Goal: Task Accomplishment & Management: Manage account settings

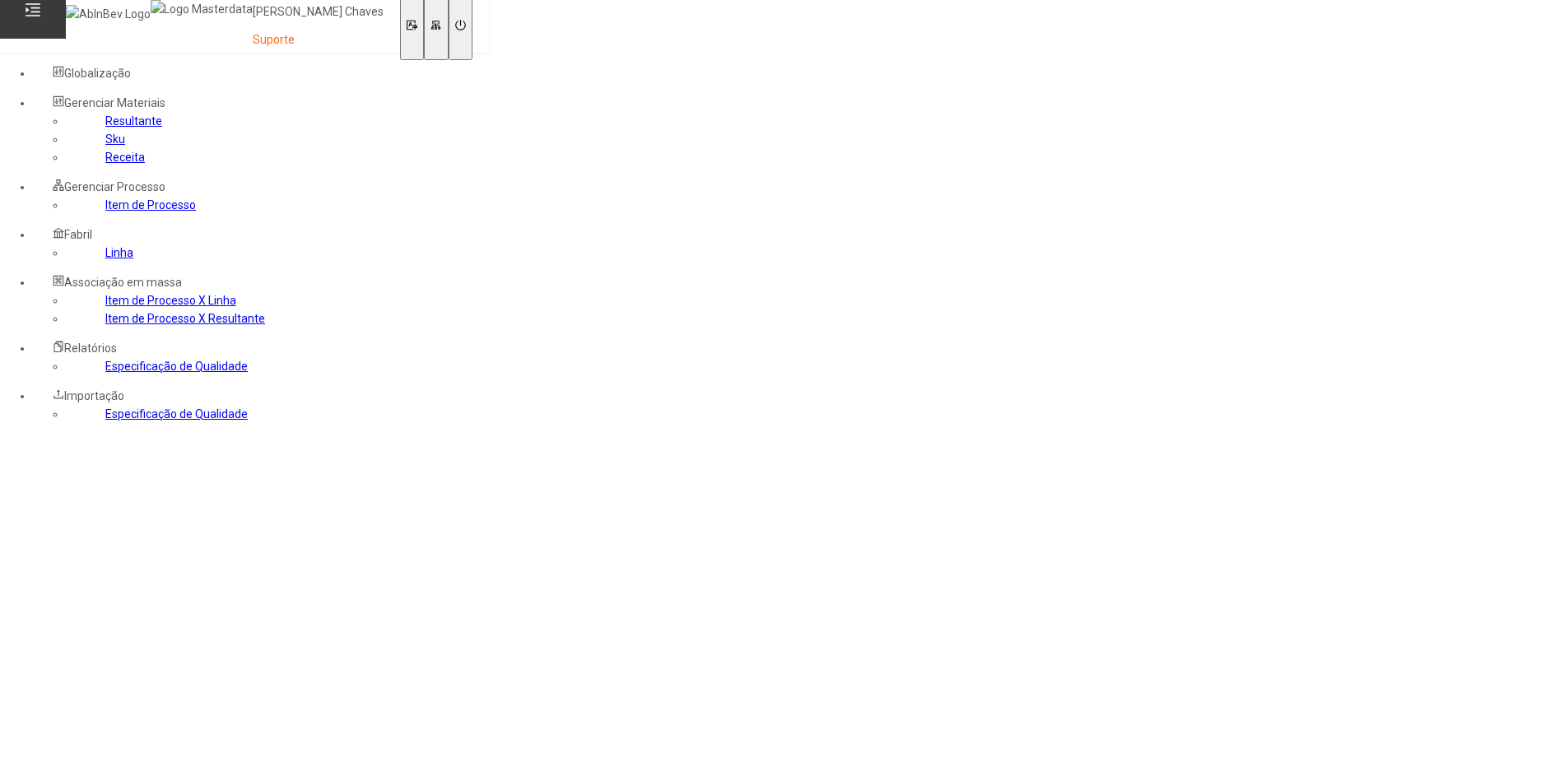
drag, startPoint x: 0, startPoint y: 0, endPoint x: 65, endPoint y: 301, distance: 307.9
click at [105, 212] on link "Item de Processo" at bounding box center [151, 204] width 90 height 13
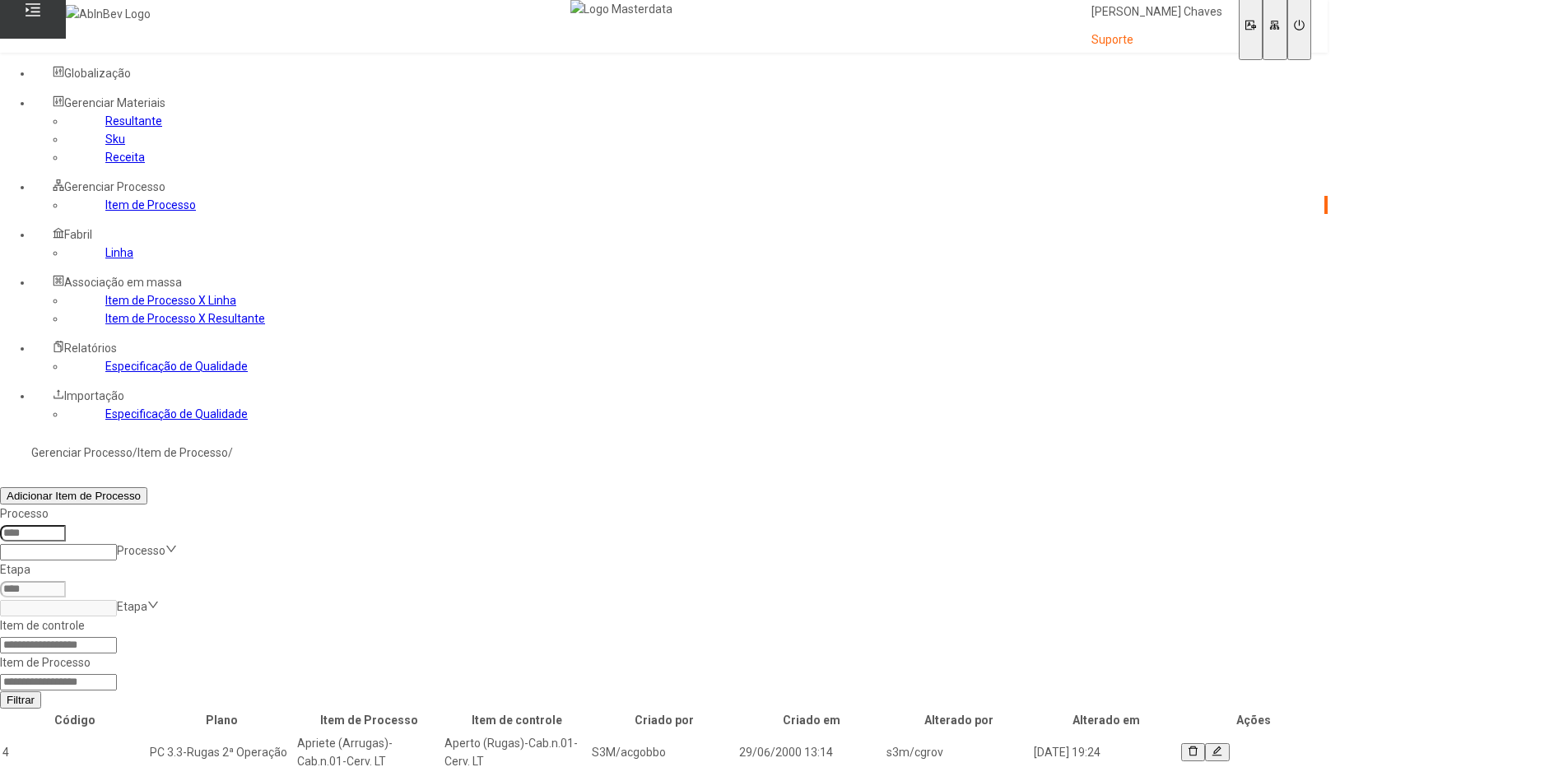
click at [116, 674] on input at bounding box center [58, 682] width 116 height 16
click at [188, 71] on div "Globalização" at bounding box center [680, 73] width 1295 height 18
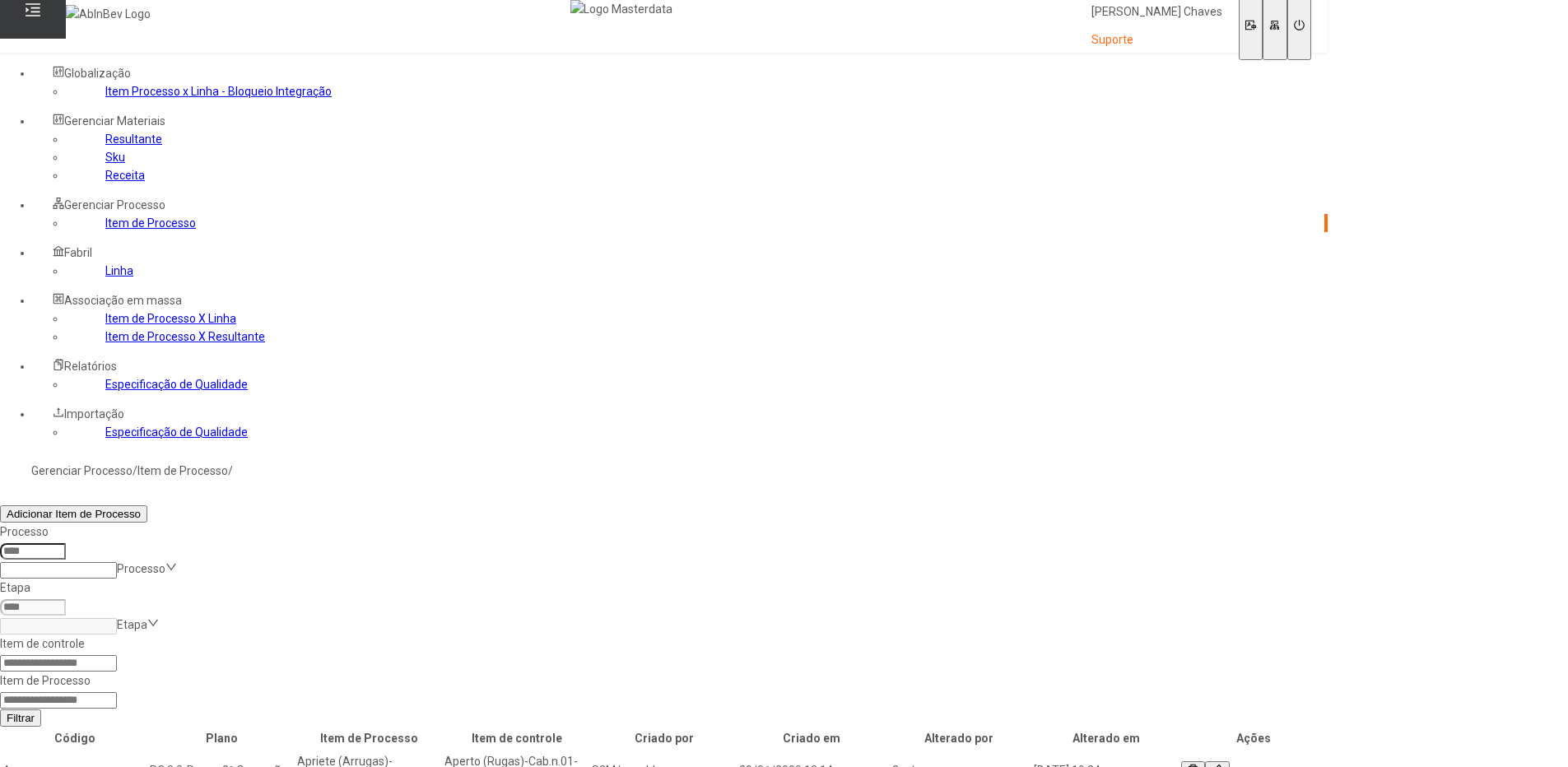
click at [105, 277] on link "Linha" at bounding box center [119, 270] width 28 height 13
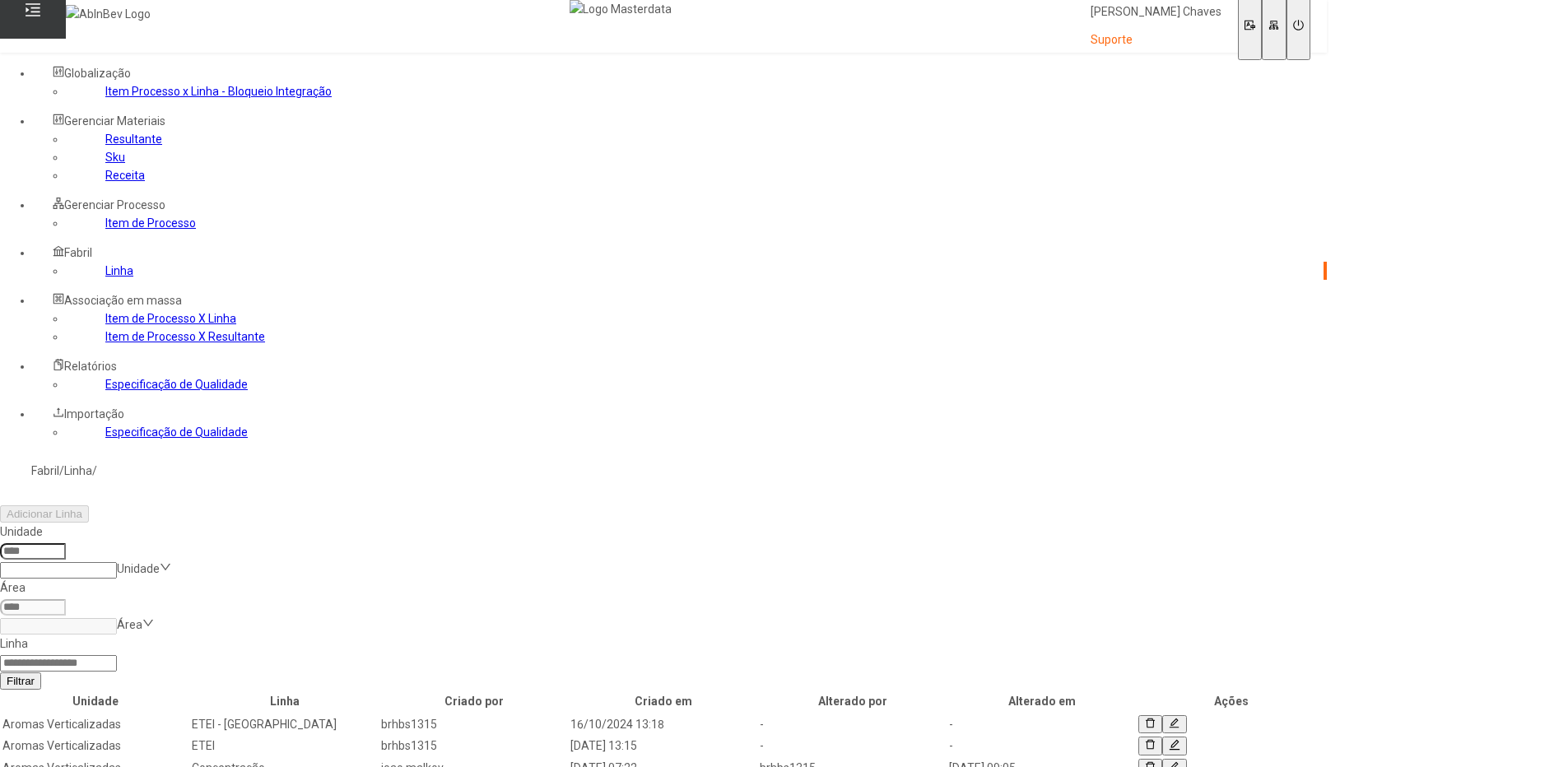
click at [568, 714] on td "brhbs1315" at bounding box center [474, 724] width 188 height 20
click at [1179, 719] on icon at bounding box center [1174, 724] width 11 height 13
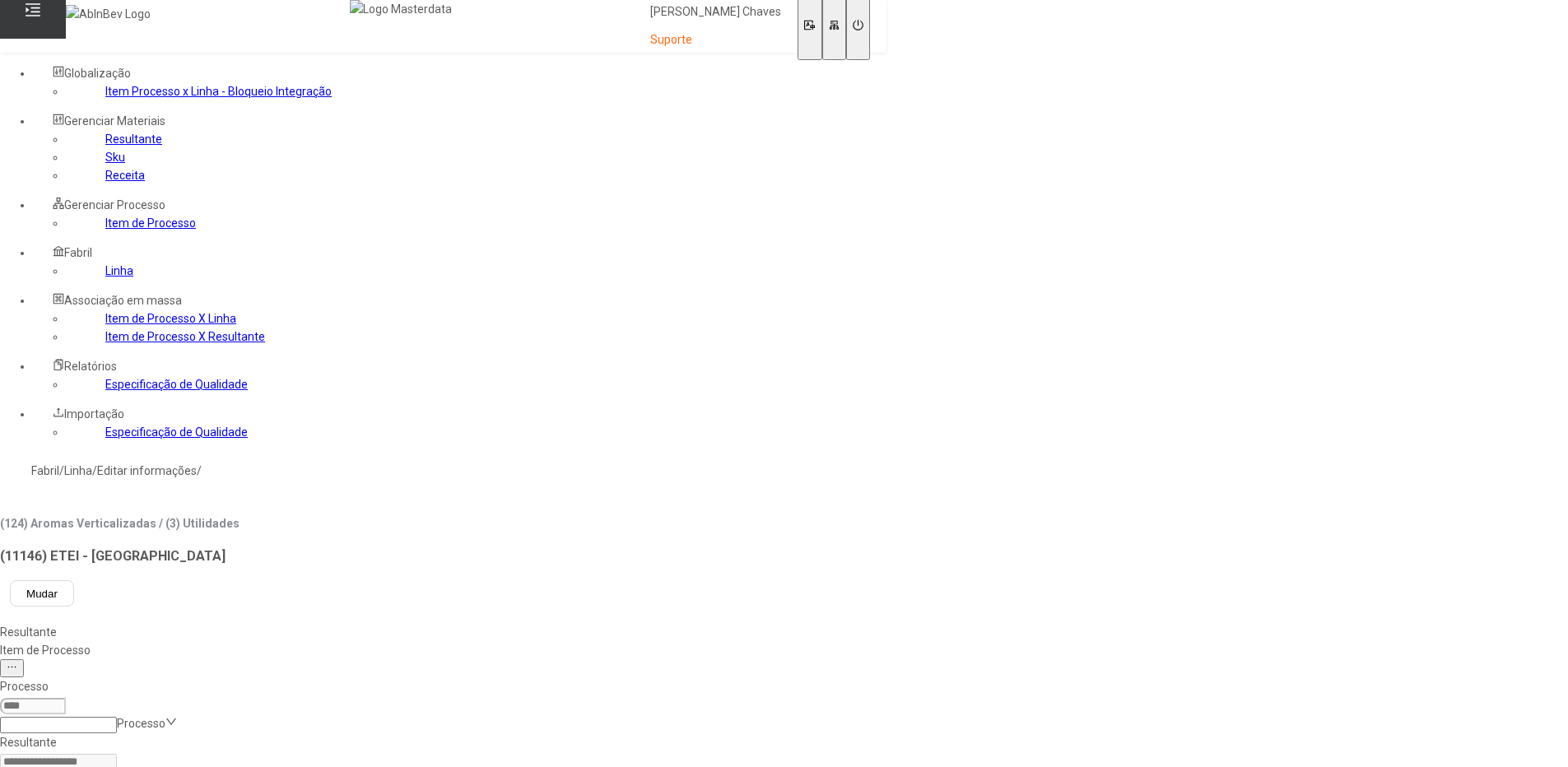
click at [372, 641] on div "Item de Processo" at bounding box center [443, 650] width 887 height 18
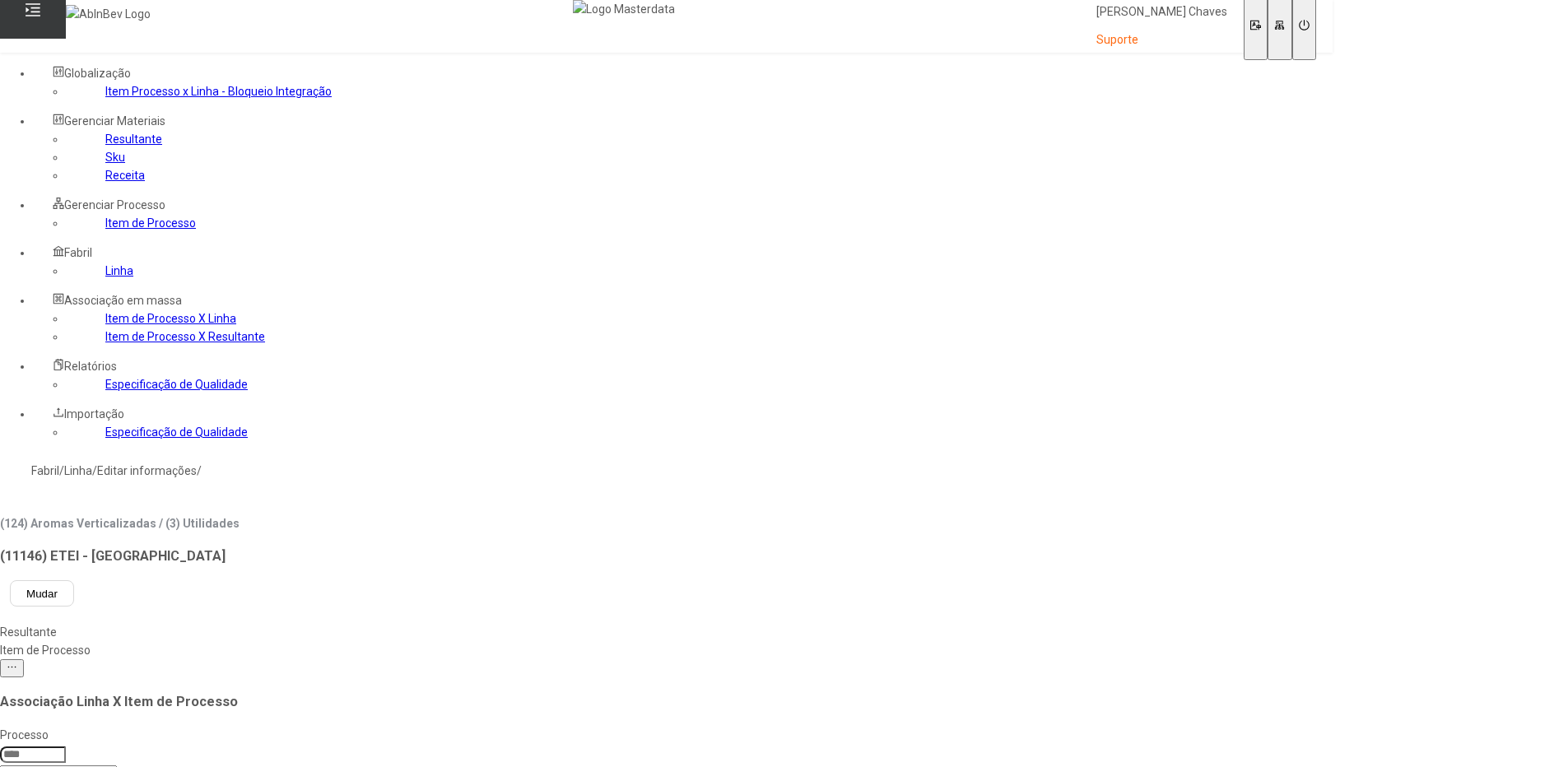
scroll to position [165, 0]
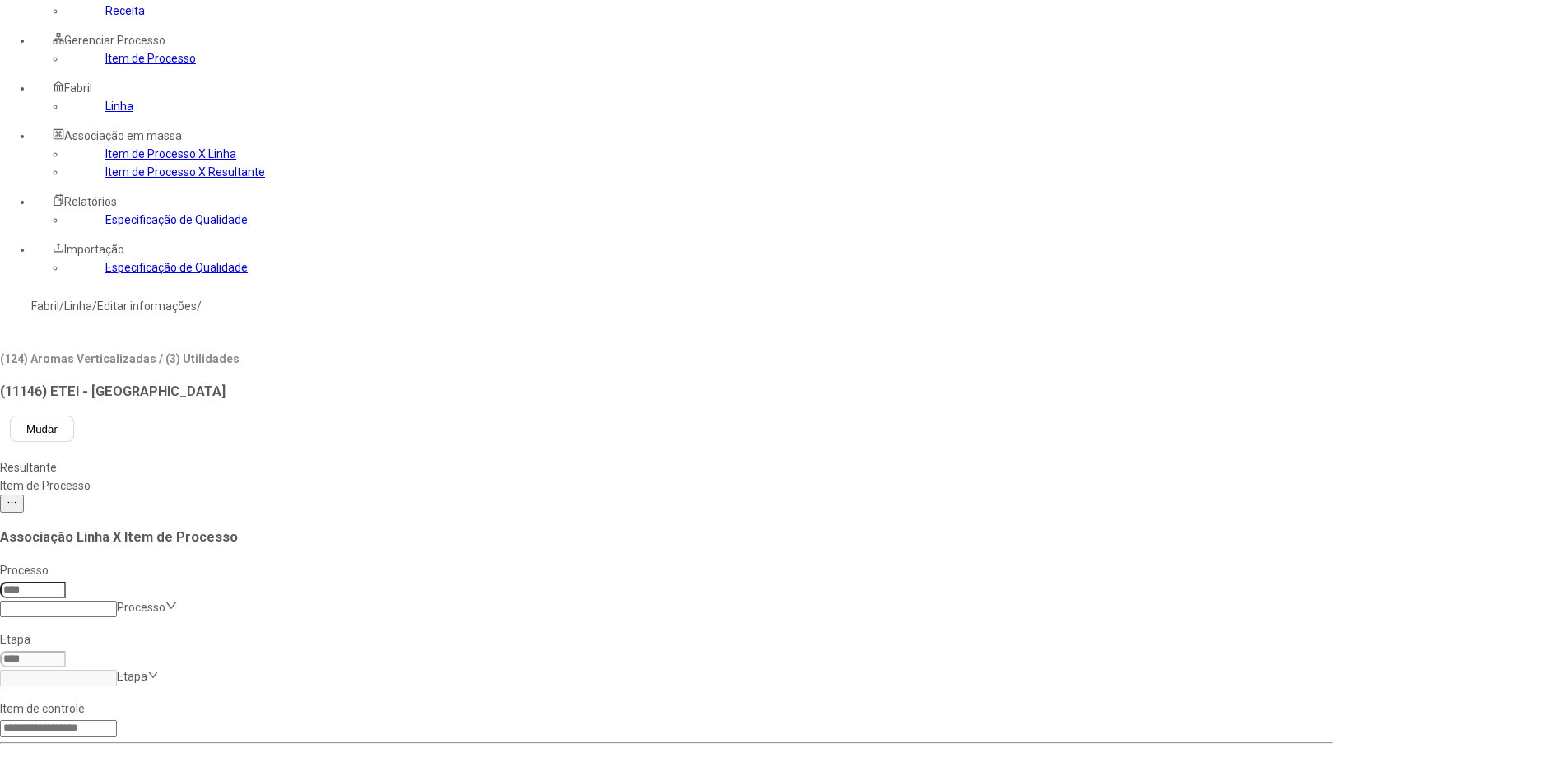
click at [105, 65] on link "Item de Processo" at bounding box center [151, 58] width 90 height 13
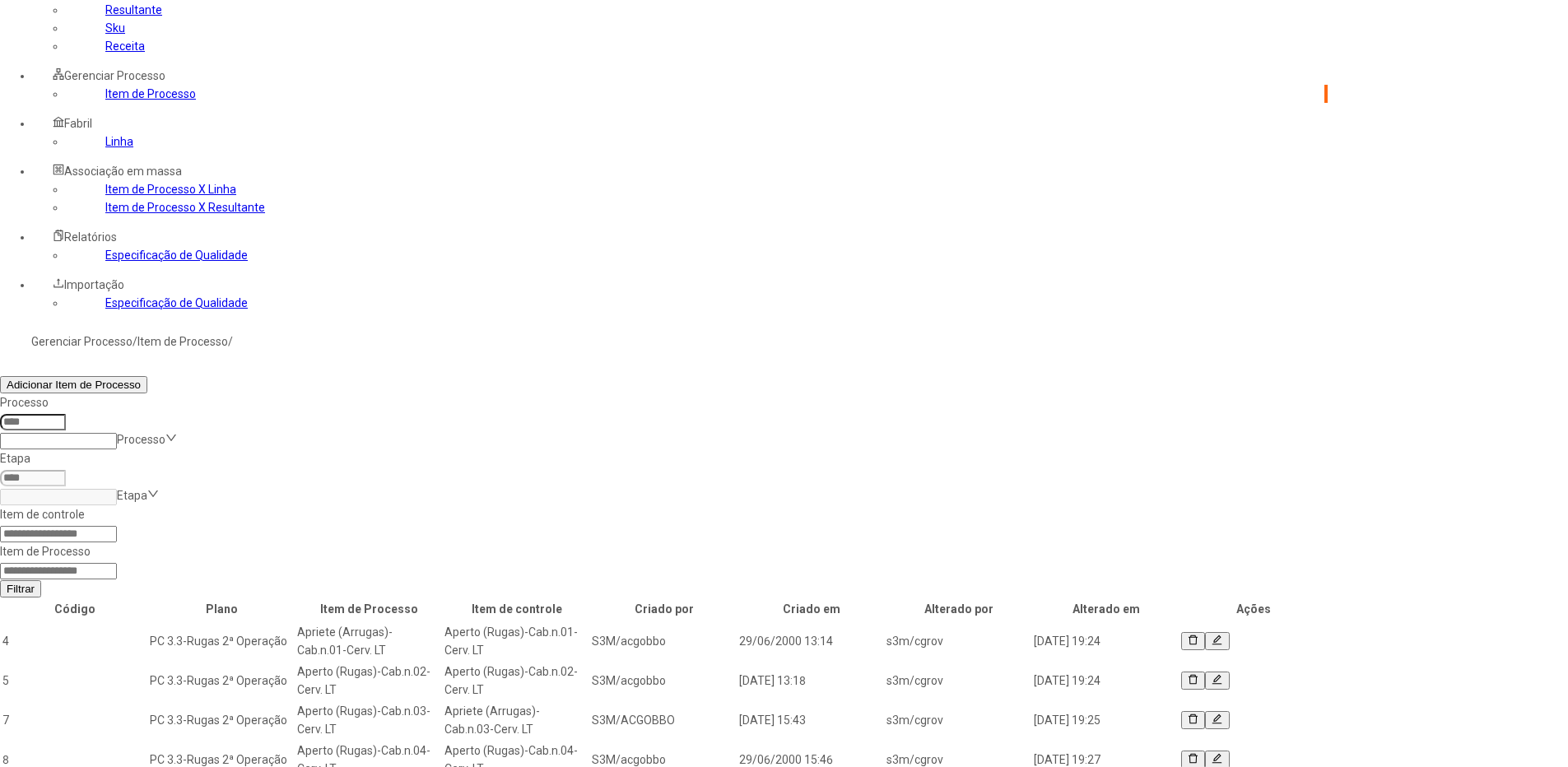
scroll to position [82, 0]
